Goal: Information Seeking & Learning: Learn about a topic

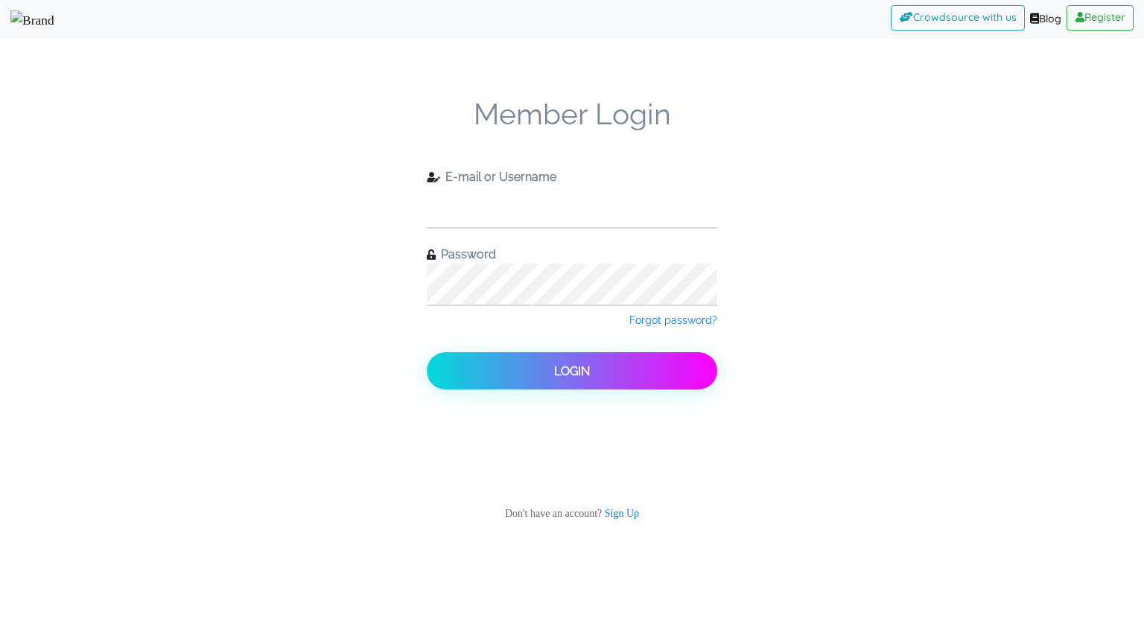
click at [492, 200] on input "text" at bounding box center [572, 206] width 290 height 41
type input "check11"
click at [427, 352] on button "Login" at bounding box center [572, 370] width 290 height 37
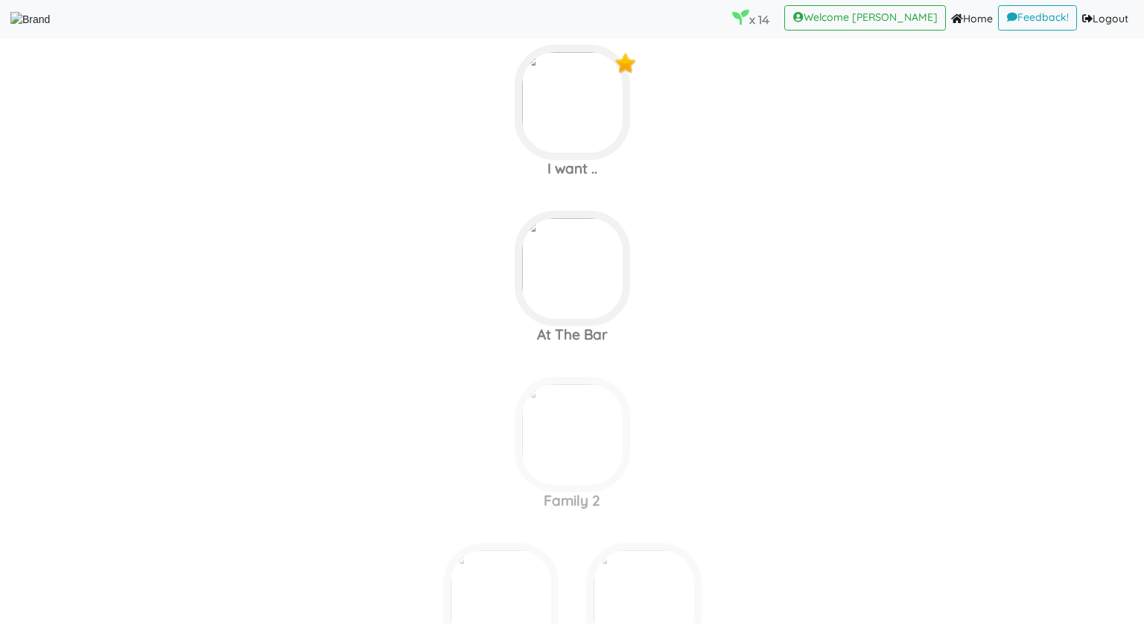
scroll to position [2723, 0]
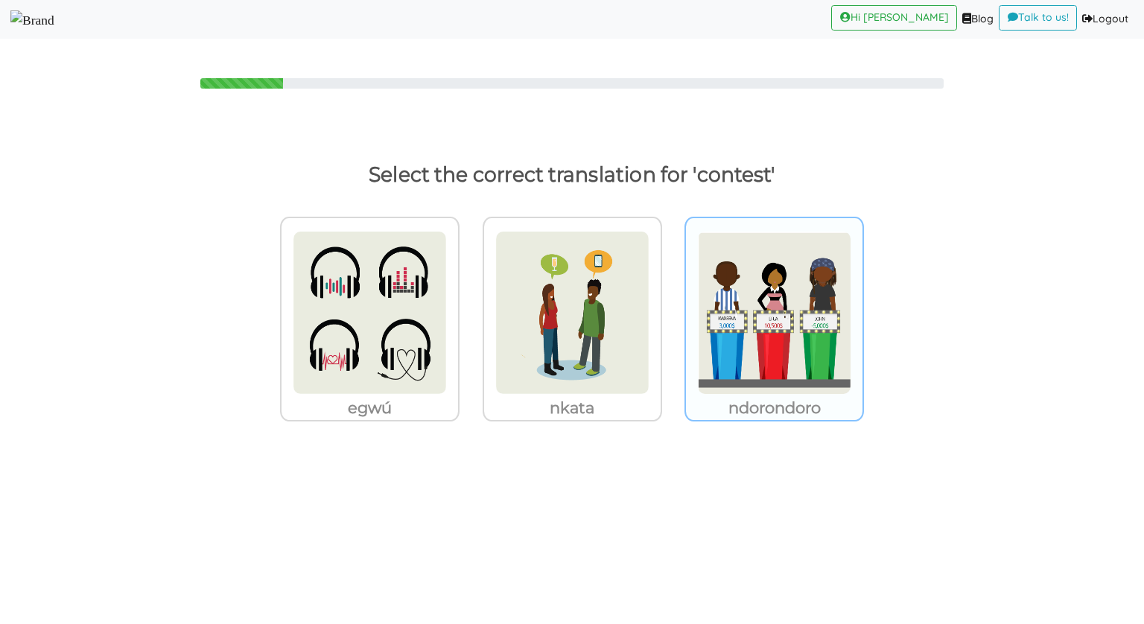
click at [447, 311] on img at bounding box center [370, 313] width 154 height 164
click at [469, 309] on input "ndorondoro" at bounding box center [463, 303] width 11 height 11
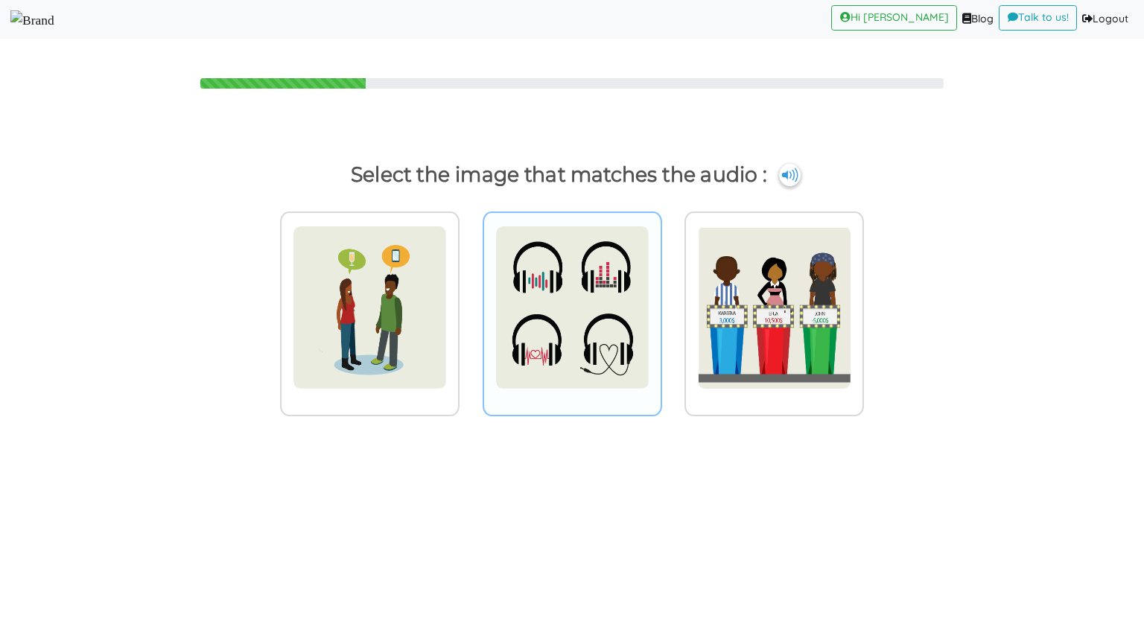
click at [447, 320] on img at bounding box center [370, 308] width 154 height 164
click at [469, 304] on input "radio" at bounding box center [463, 298] width 11 height 11
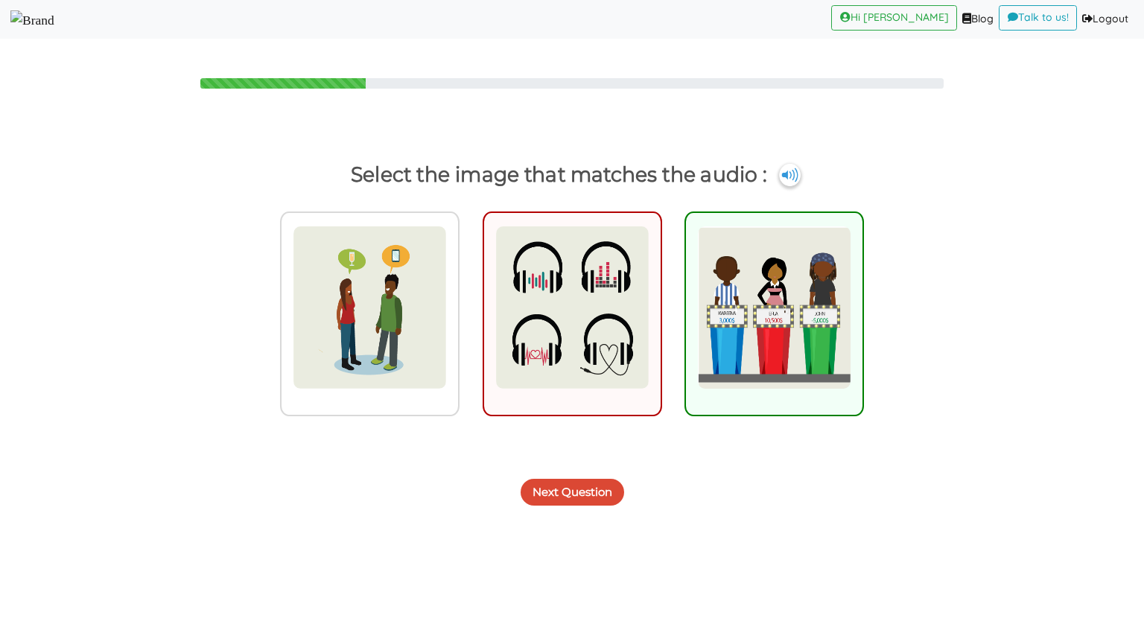
click at [532, 494] on button "Next Question" at bounding box center [573, 492] width 104 height 27
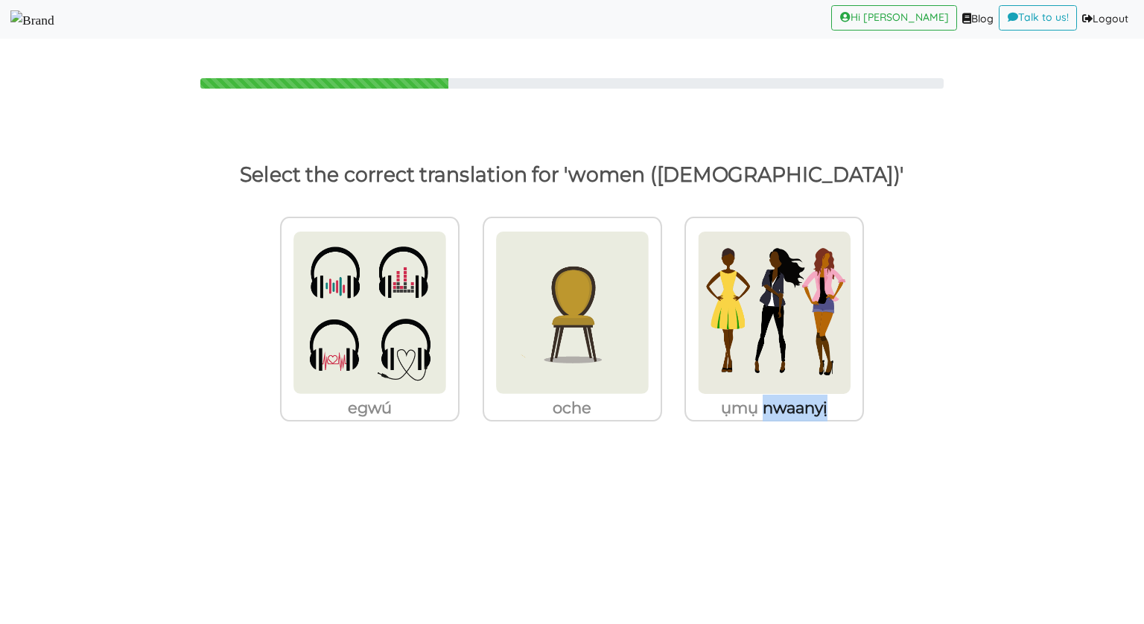
click at [532, 494] on body "Hi [PERSON_NAME] (current) Blog (current) Talk to us! (current) Logout (current…" at bounding box center [572, 312] width 1144 height 624
click at [447, 344] on img at bounding box center [370, 313] width 154 height 164
click at [469, 309] on input "oche" at bounding box center [463, 303] width 11 height 11
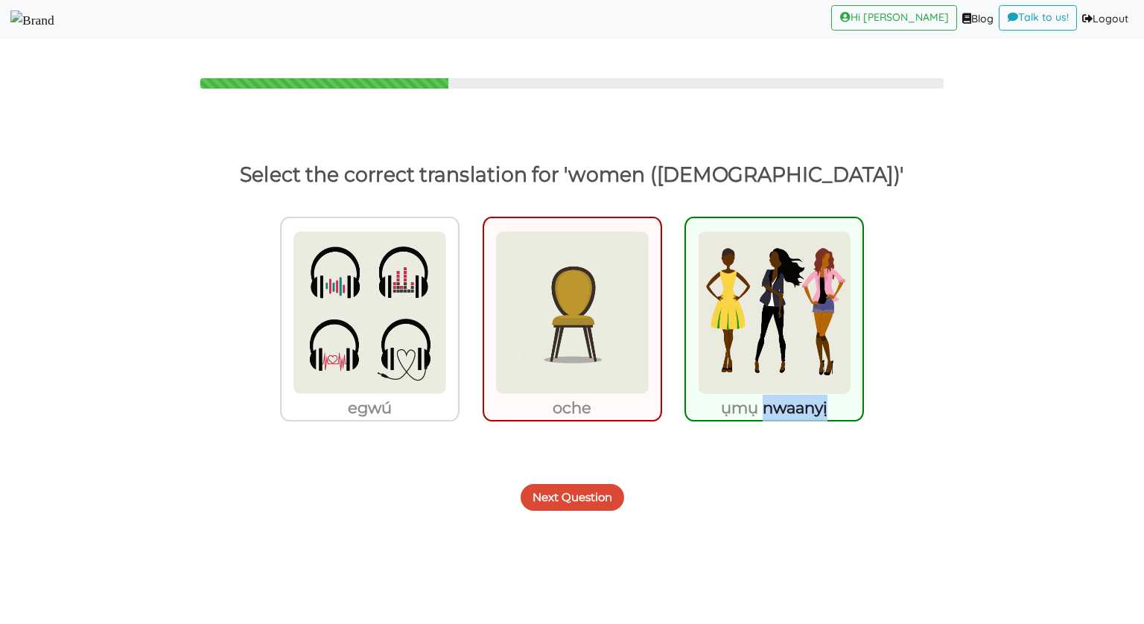
click at [564, 501] on button "Next Question" at bounding box center [573, 497] width 104 height 27
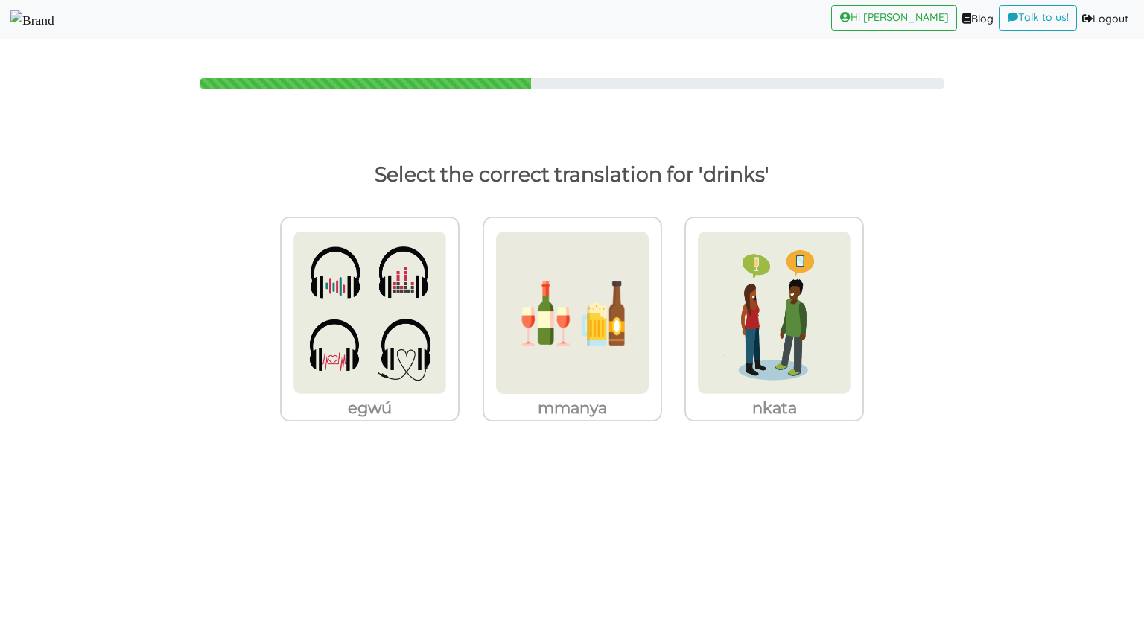
click at [54, 20] on img at bounding box center [32, 19] width 44 height 19
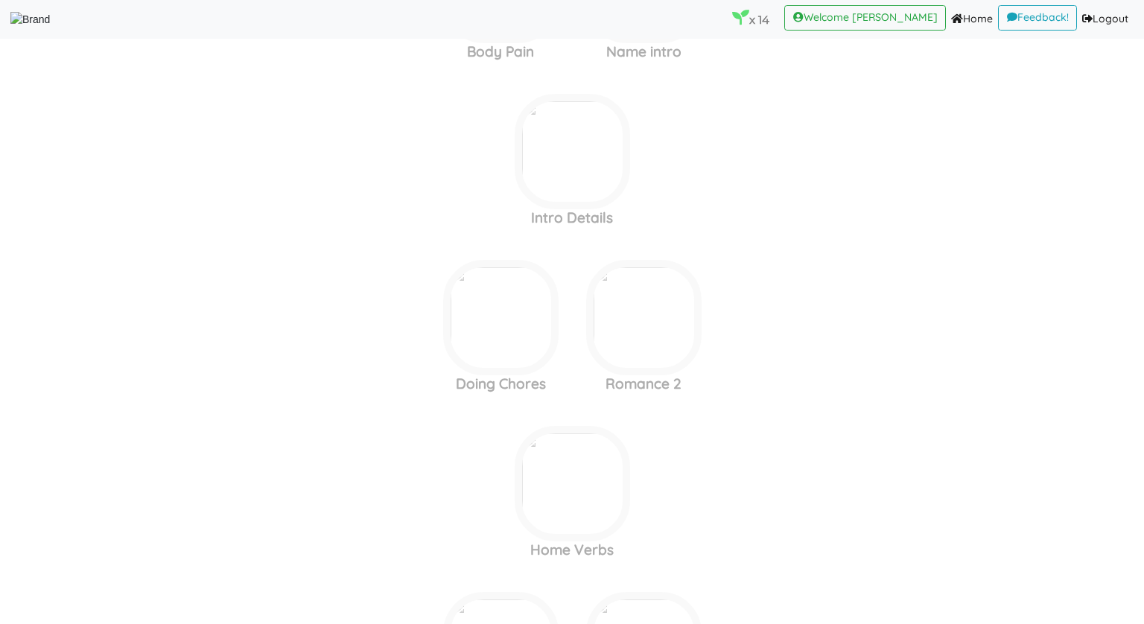
scroll to position [3586, 0]
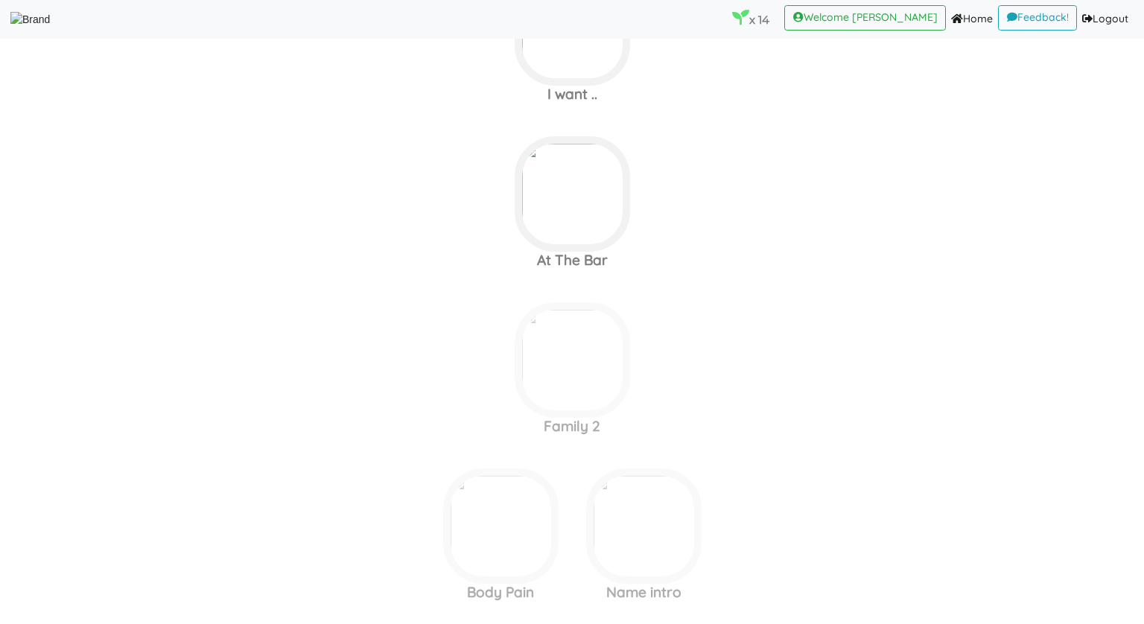
scroll to position [2759, 0]
